Goal: Find specific page/section: Find specific page/section

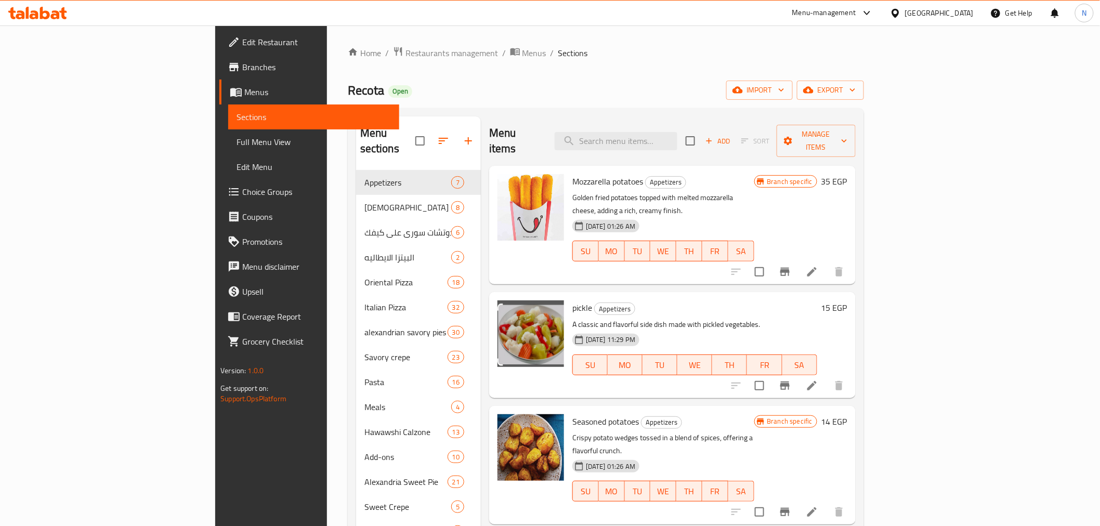
click at [964, 13] on div "[GEOGRAPHIC_DATA]" at bounding box center [939, 12] width 69 height 11
drag, startPoint x: 679, startPoint y: 69, endPoint x: 670, endPoint y: 71, distance: 10.1
click at [675, 69] on div "Home / Restaurants management / Menus / Sections Recota Open import export Menu…" at bounding box center [606, 348] width 516 height 605
click at [405, 55] on span "Restaurants management" at bounding box center [451, 53] width 93 height 12
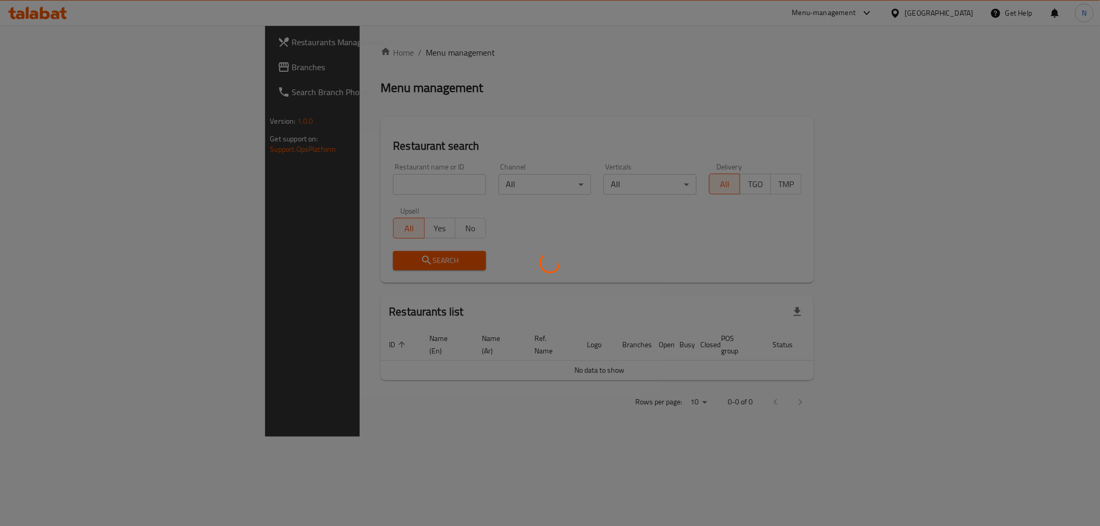
click at [269, 186] on div at bounding box center [550, 263] width 1100 height 526
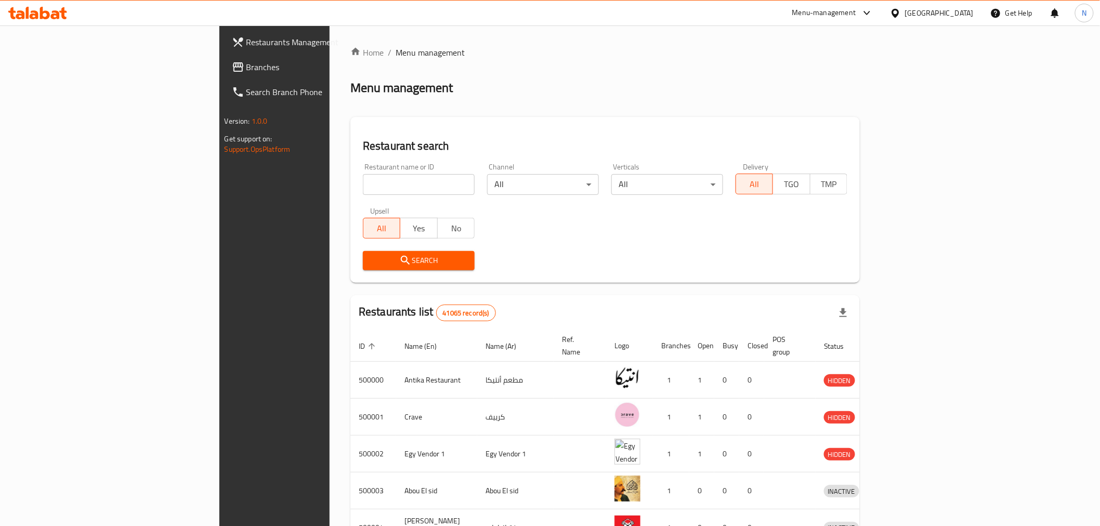
drag, startPoint x: 250, startPoint y: 189, endPoint x: 399, endPoint y: 214, distance: 150.7
click at [363, 189] on input "search" at bounding box center [419, 184] width 112 height 21
paste input "665301"
type input "665301"
click button "Search" at bounding box center [419, 260] width 112 height 19
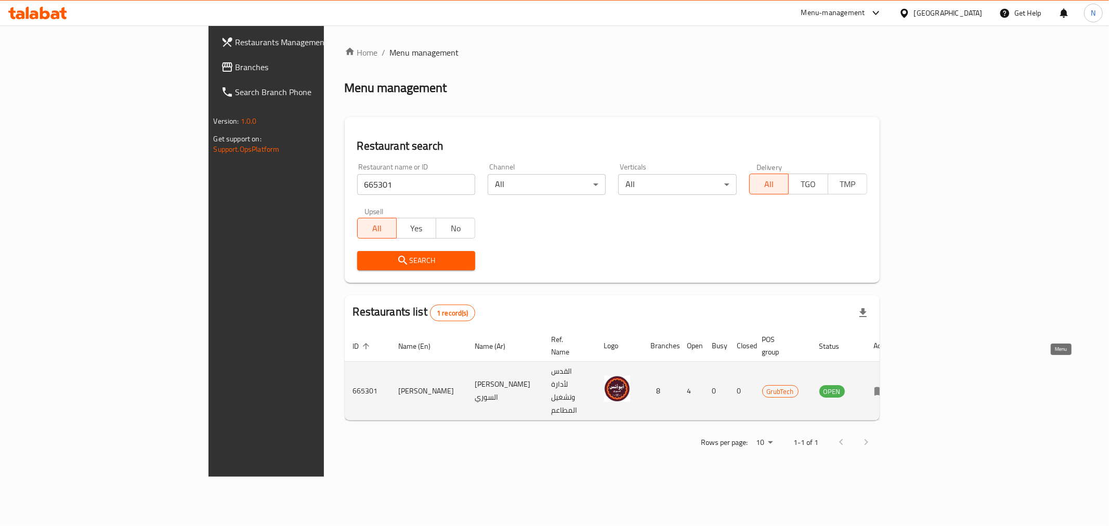
click at [886, 385] on icon "enhanced table" at bounding box center [880, 391] width 12 height 12
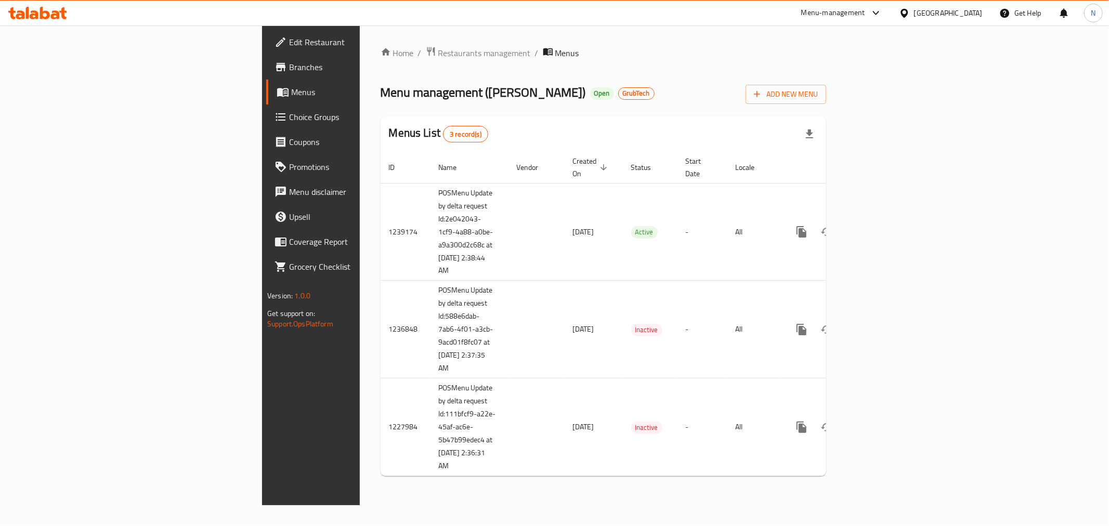
click at [625, 91] on div "Menu management ( [PERSON_NAME] ) Open GrubTech Add New Menu" at bounding box center [603, 92] width 445 height 23
click at [289, 63] on span "Branches" at bounding box center [364, 67] width 150 height 12
